Goal: Task Accomplishment & Management: Manage account settings

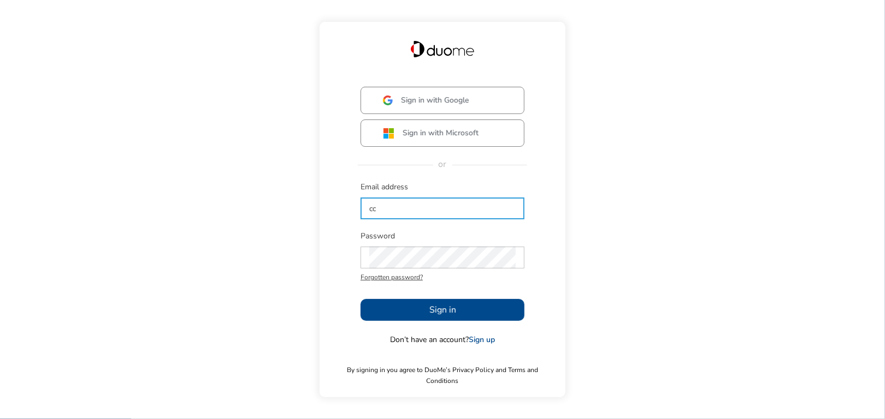
type input "c"
type input "[EMAIL_ADDRESS][PERSON_NAME][DOMAIN_NAME]"
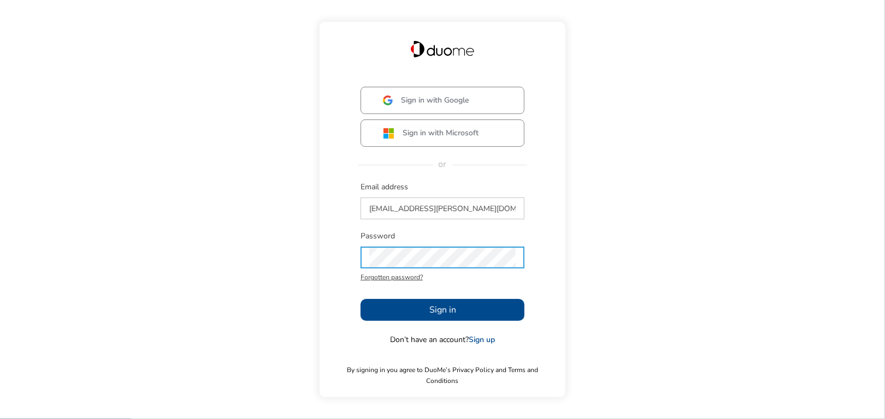
click at [432, 317] on span "Sign in" at bounding box center [442, 310] width 27 height 13
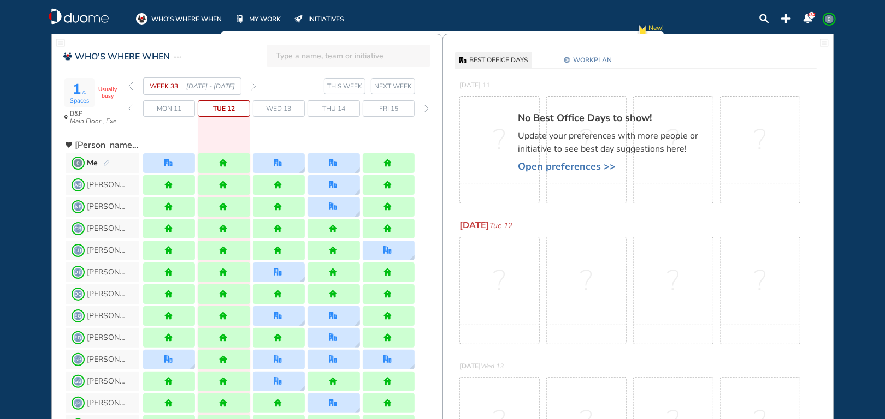
click at [222, 112] on span "Tue 12" at bounding box center [224, 108] width 22 height 11
click at [222, 109] on span "Tue 12" at bounding box center [224, 108] width 22 height 11
click at [591, 61] on span "WORKPLAN" at bounding box center [592, 60] width 39 height 11
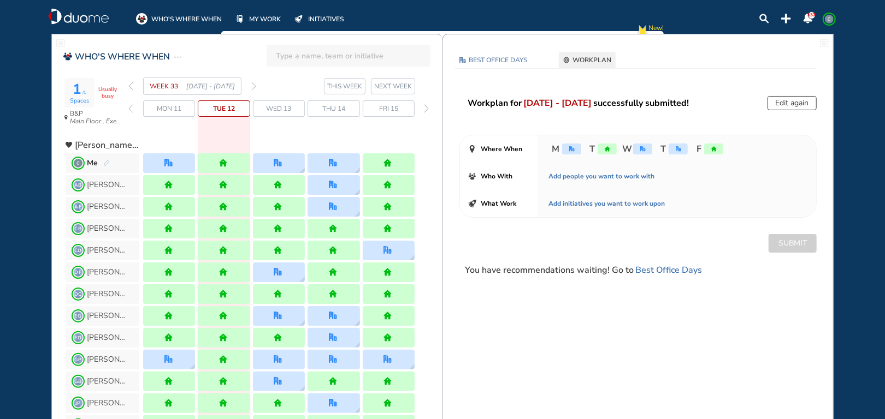
click at [784, 102] on button "Edit again" at bounding box center [791, 103] width 49 height 14
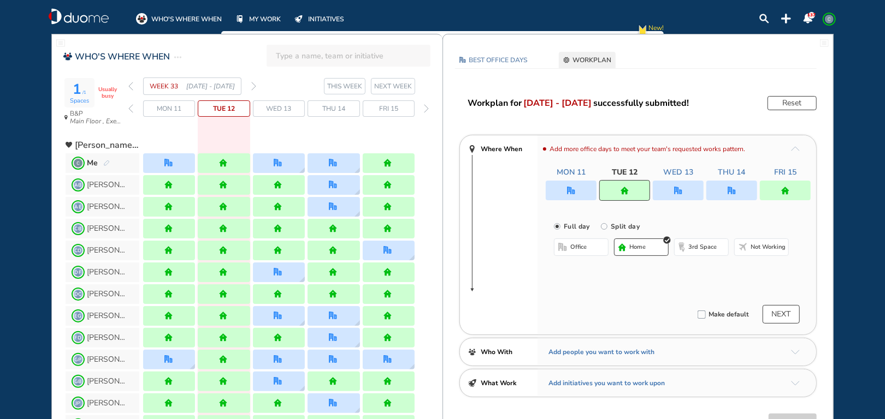
click at [627, 194] on img "home" at bounding box center [624, 191] width 8 height 8
click at [573, 249] on span "office" at bounding box center [578, 247] width 16 height 9
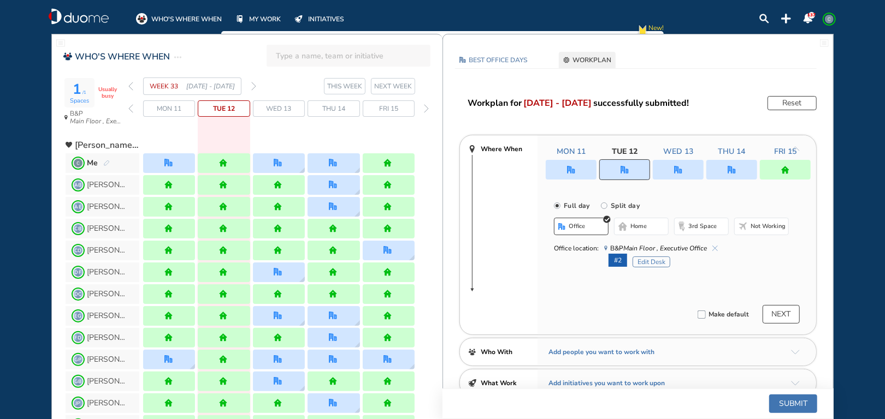
click at [730, 171] on img "office" at bounding box center [731, 170] width 8 height 8
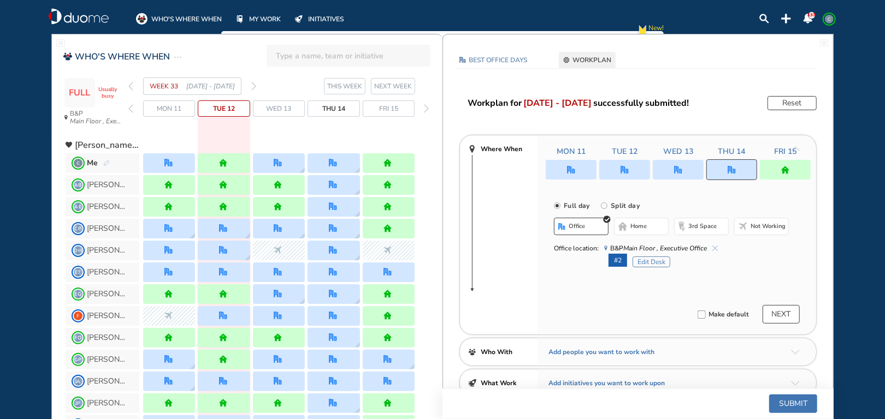
click at [676, 173] on img "office" at bounding box center [678, 170] width 8 height 8
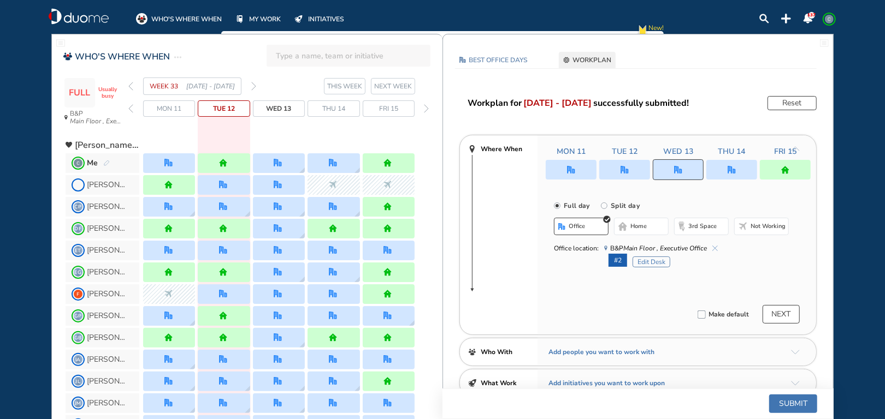
click at [647, 227] on button "home" at bounding box center [641, 226] width 55 height 17
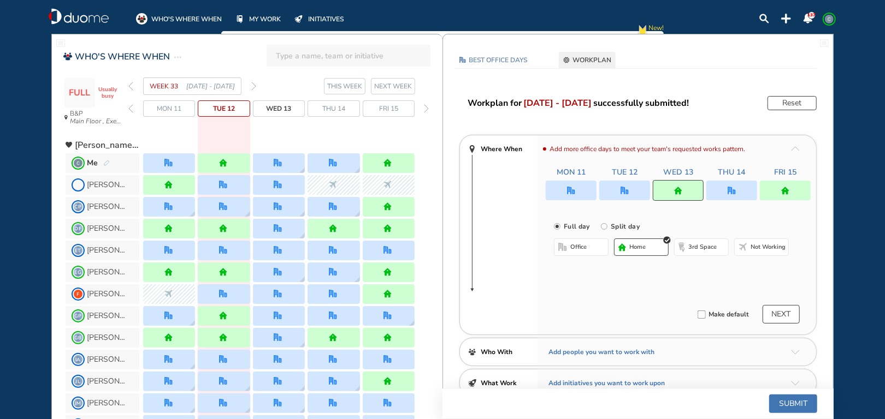
click at [790, 406] on button "Submit" at bounding box center [793, 404] width 48 height 19
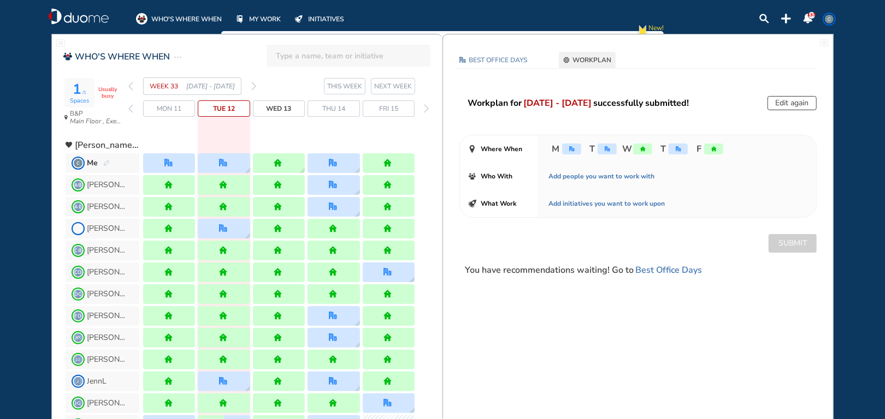
click at [223, 111] on span "Tue 12" at bounding box center [224, 108] width 22 height 11
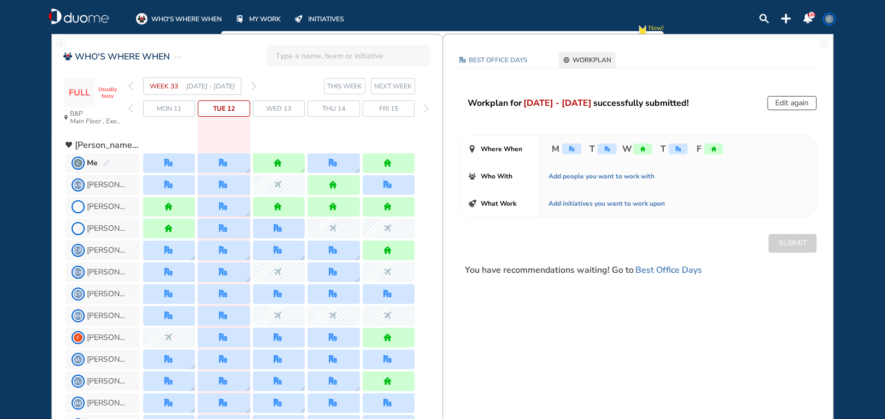
click at [275, 108] on span "Wed 13" at bounding box center [278, 108] width 25 height 11
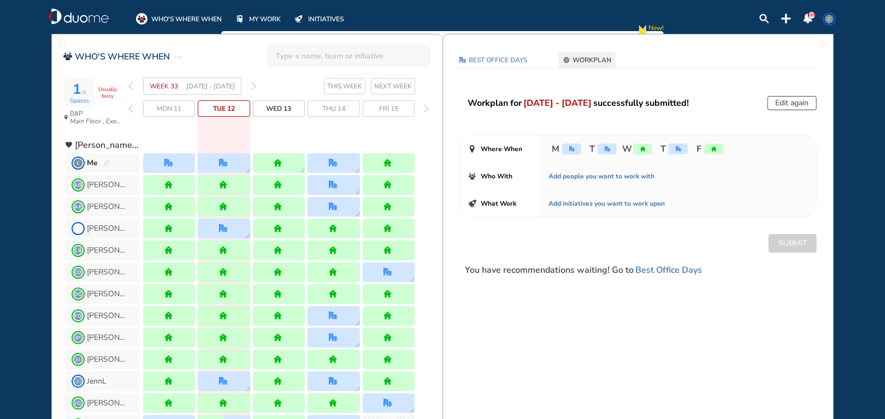
click at [398, 86] on span "NEXT WEEK" at bounding box center [393, 86] width 38 height 11
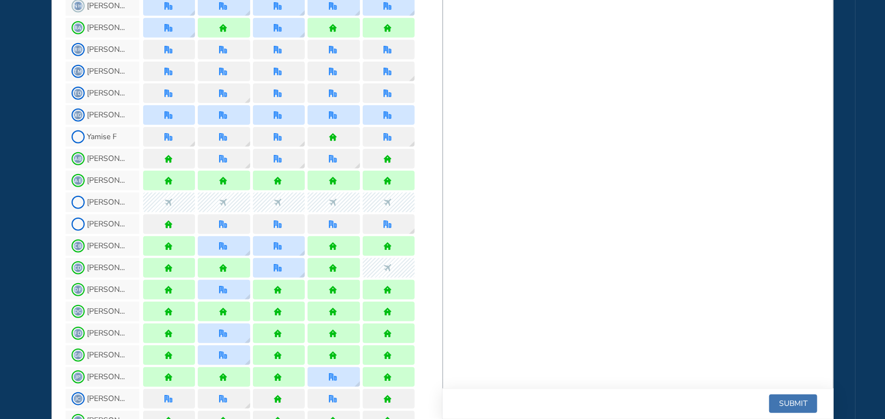
scroll to position [601, 0]
